Goal: Check status

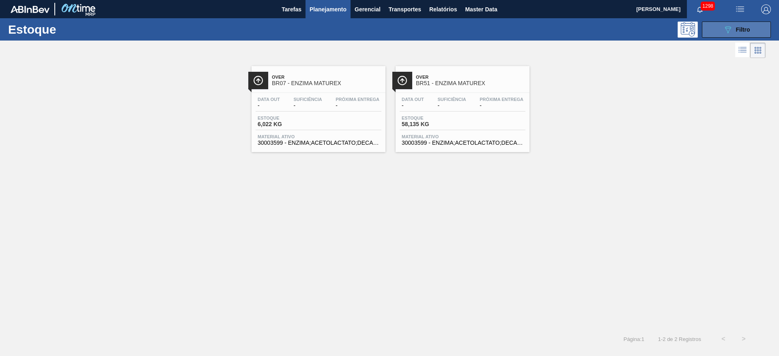
click at [740, 25] on div "089F7B8B-B2A5-4AFE-B5C0-19BA573D28AC Filtro" at bounding box center [736, 30] width 27 height 10
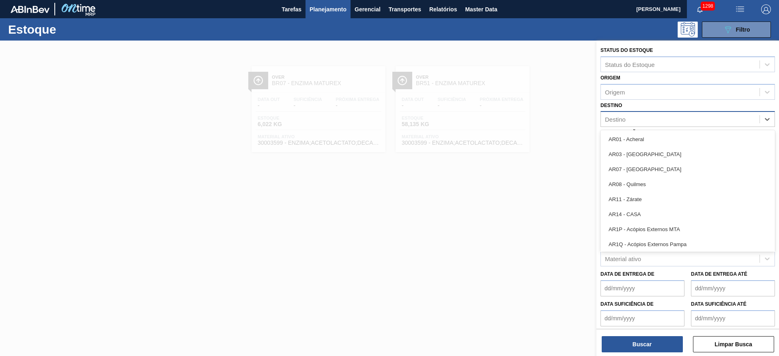
click at [625, 114] on div "Destino" at bounding box center [680, 120] width 159 height 12
type input "24"
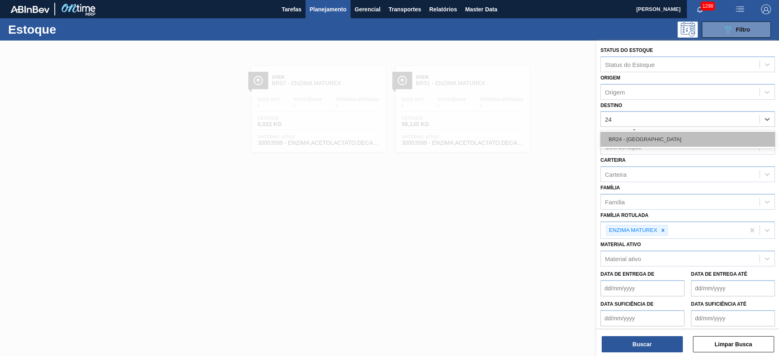
click at [635, 142] on div "BR24 - [GEOGRAPHIC_DATA]" at bounding box center [687, 139] width 174 height 15
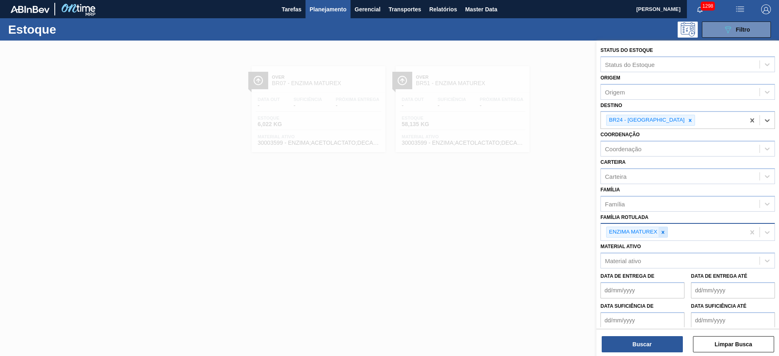
click at [664, 234] on icon at bounding box center [663, 233] width 6 height 6
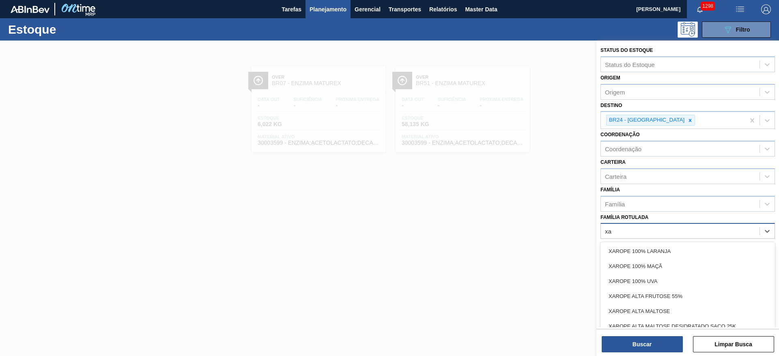
type Rotulada "x"
type Rotulada "maltose"
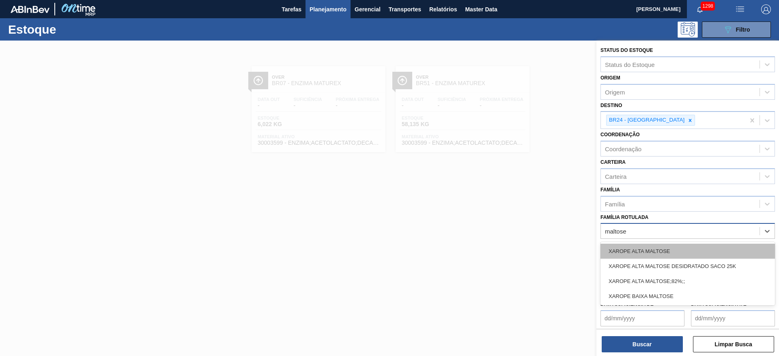
click at [653, 248] on div "XAROPE ALTA MALTOSE" at bounding box center [687, 251] width 174 height 15
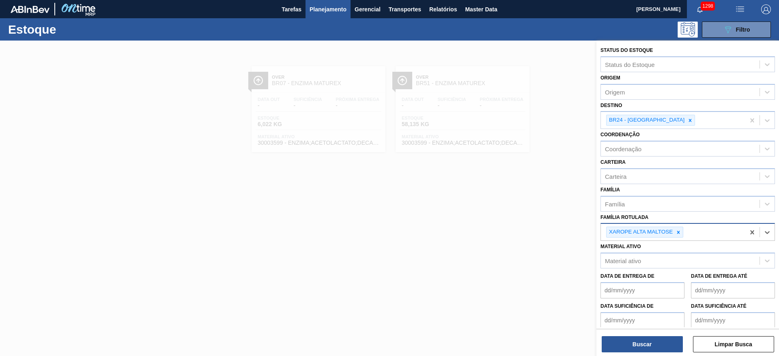
click at [639, 355] on div "Status do Estoque Status do Estoque Origem Origem Destino BR24 - Ponta Grossa C…" at bounding box center [687, 199] width 183 height 317
click at [641, 348] on button "Buscar" at bounding box center [642, 344] width 81 height 16
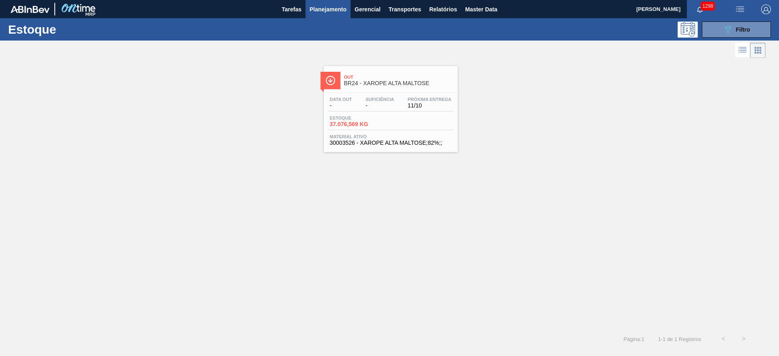
click at [408, 130] on div "Data out - Suficiência - Próxima Entrega 11/10 Estoque 37.076,569 KG Material a…" at bounding box center [391, 120] width 134 height 55
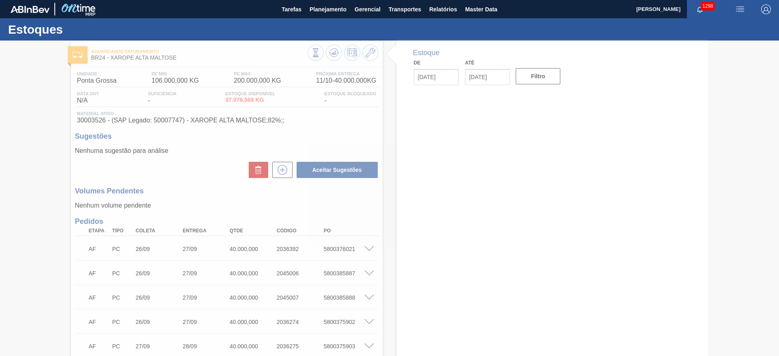
type input "[DATE]"
